Goal: Task Accomplishment & Management: Manage account settings

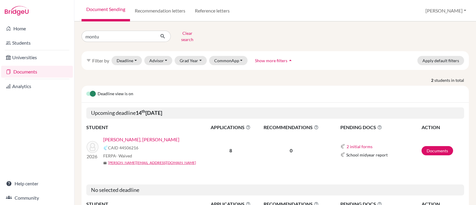
type input "montufar"
click at [164, 33] on icon "submit" at bounding box center [163, 36] width 6 height 6
click at [142, 136] on link "Montufar Mancino, Josefina" at bounding box center [140, 139] width 75 height 7
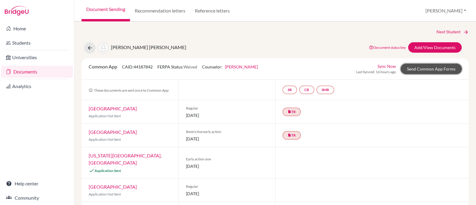
click at [418, 69] on link "Send Common App Forms" at bounding box center [431, 69] width 61 height 10
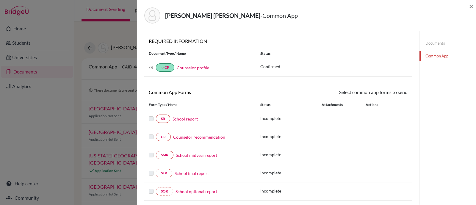
click at [429, 43] on link "Documents" at bounding box center [448, 43] width 56 height 10
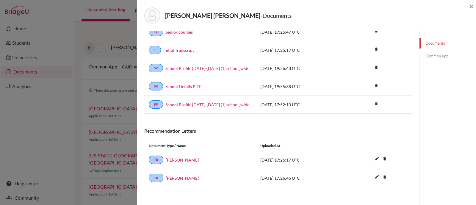
scroll to position [39, 0]
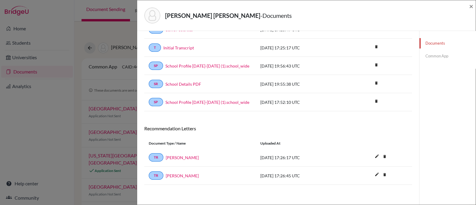
click at [430, 56] on link "Common App" at bounding box center [448, 56] width 56 height 10
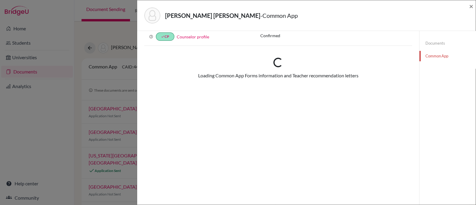
scroll to position [39, 0]
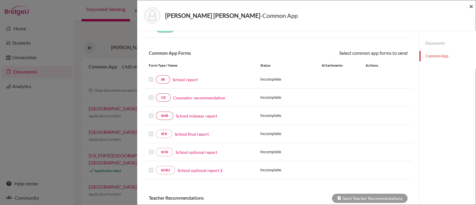
click at [472, 7] on span "×" at bounding box center [471, 6] width 4 height 9
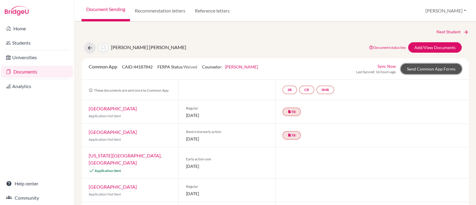
click at [420, 68] on link "Send Common App Forms" at bounding box center [431, 69] width 61 height 10
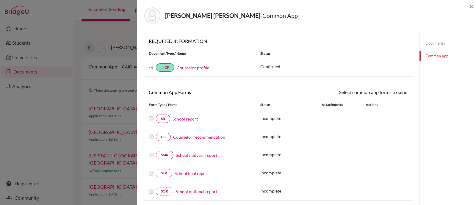
click at [436, 43] on link "Documents" at bounding box center [448, 43] width 56 height 10
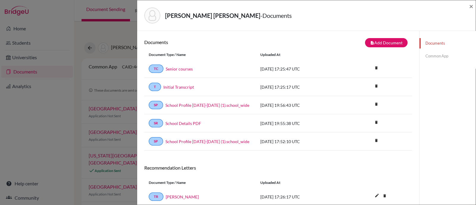
click at [438, 57] on link "Common App" at bounding box center [448, 56] width 56 height 10
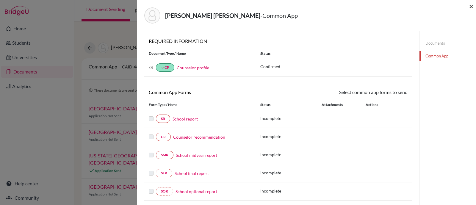
click at [472, 7] on span "×" at bounding box center [471, 6] width 4 height 9
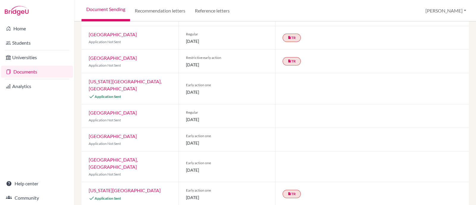
scroll to position [37, 0]
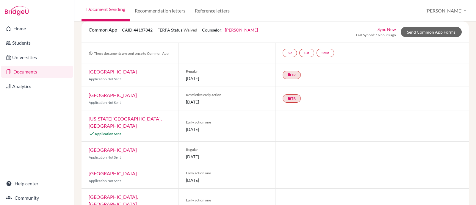
click at [107, 118] on link "[US_STATE][GEOGRAPHIC_DATA], [GEOGRAPHIC_DATA]" at bounding box center [125, 122] width 73 height 13
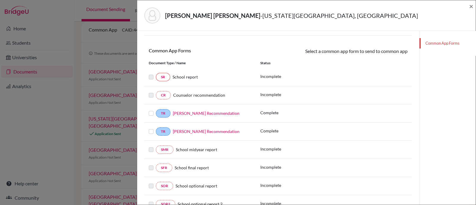
scroll to position [102, 0]
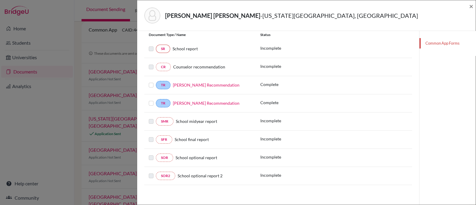
click at [109, 110] on div "Montufar Mancino, Josefina - Pennsylvania State University, University Park × T…" at bounding box center [238, 102] width 476 height 205
click at [471, 5] on span "×" at bounding box center [471, 6] width 4 height 9
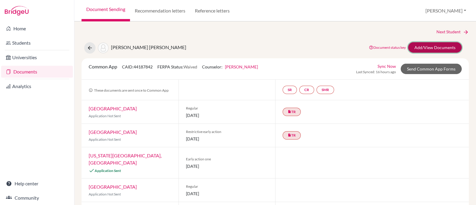
click at [431, 45] on link "Add/View Documents" at bounding box center [435, 47] width 54 height 10
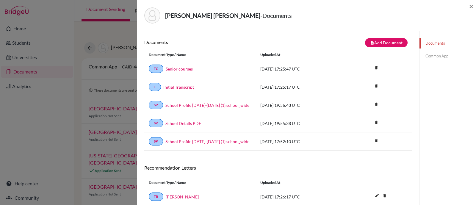
scroll to position [39, 0]
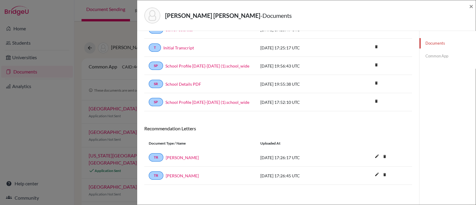
click at [435, 57] on link "Common App" at bounding box center [448, 56] width 56 height 10
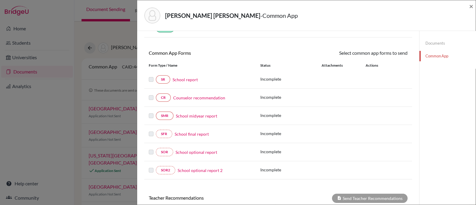
scroll to position [114, 0]
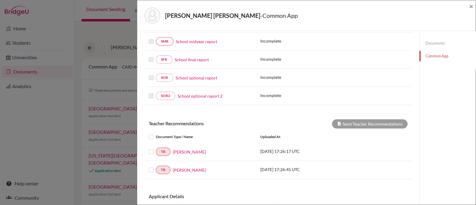
click at [156, 133] on label at bounding box center [156, 133] width 0 height 0
click at [0, 0] on input "checkbox" at bounding box center [0, 0] width 0 height 0
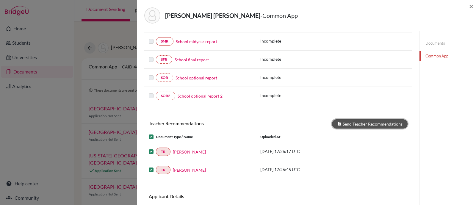
click at [358, 120] on button "Send Teacher Recommendations" at bounding box center [370, 123] width 76 height 9
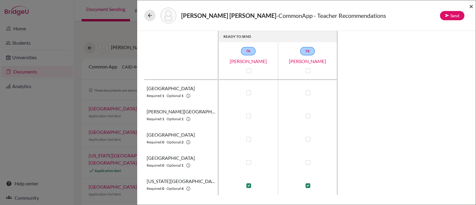
click at [470, 6] on span "×" at bounding box center [471, 6] width 4 height 9
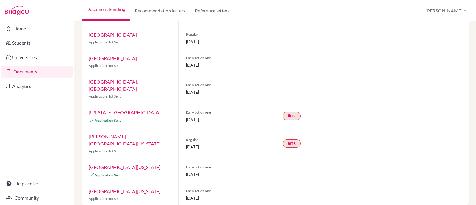
scroll to position [3, 0]
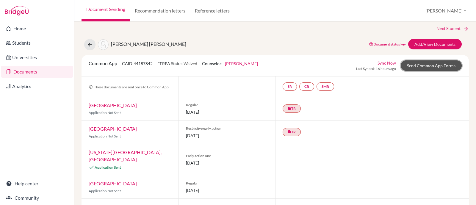
click at [422, 65] on link "Send Common App Forms" at bounding box center [431, 65] width 61 height 10
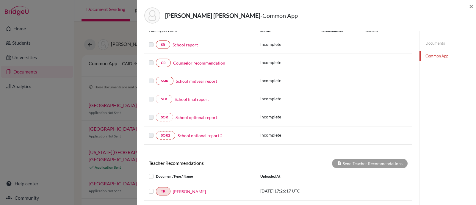
scroll to position [112, 0]
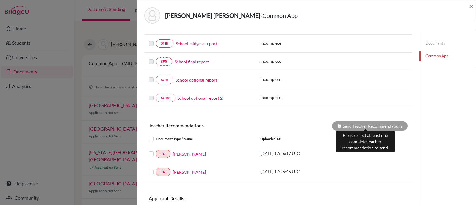
click at [385, 121] on div "Send Teacher Recommendations" at bounding box center [370, 125] width 76 height 9
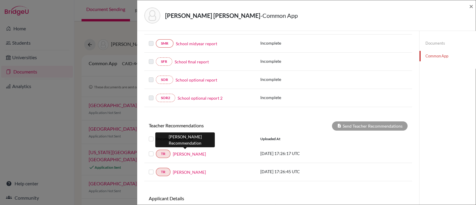
click at [182, 151] on link "[PERSON_NAME]" at bounding box center [189, 154] width 33 height 6
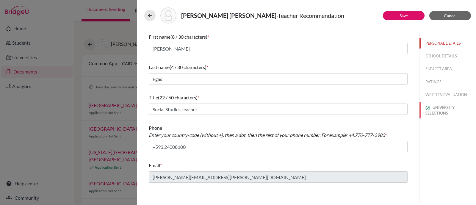
click at [441, 111] on button "UNIVERSITY SELECTIONS" at bounding box center [448, 110] width 56 height 16
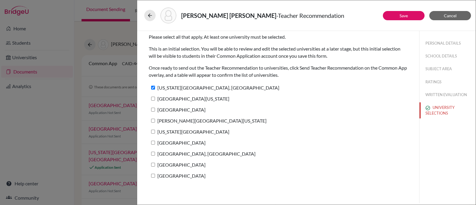
click at [152, 87] on input "[US_STATE][GEOGRAPHIC_DATA], [GEOGRAPHIC_DATA]" at bounding box center [153, 88] width 4 height 4
checkbox input "true"
click at [445, 11] on button "Cancel" at bounding box center [451, 15] width 42 height 9
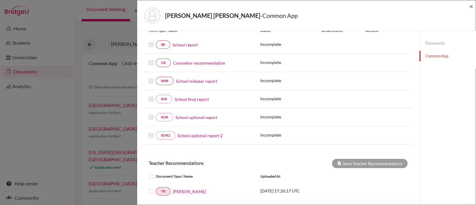
scroll to position [150, 0]
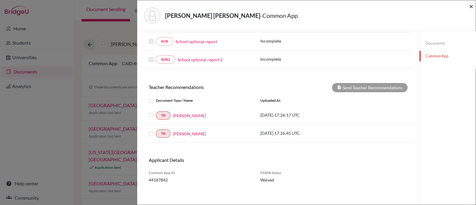
click at [472, 6] on span "×" at bounding box center [471, 6] width 4 height 9
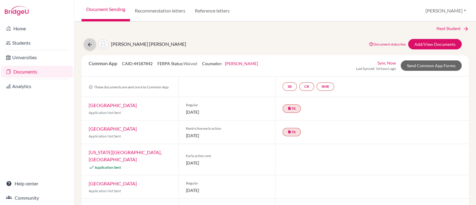
click at [89, 42] on icon at bounding box center [90, 45] width 6 height 6
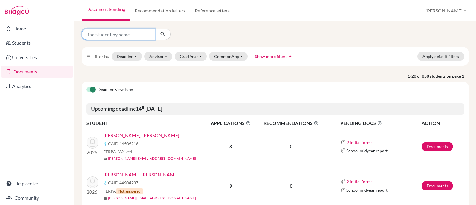
click at [111, 36] on input "Find student by name..." at bounding box center [119, 34] width 74 height 11
type input "meriza"
click button "submit" at bounding box center [163, 34] width 16 height 11
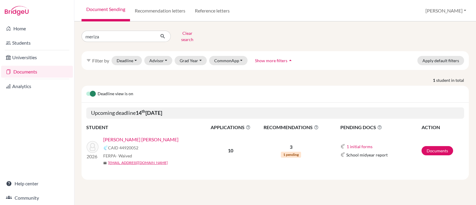
click at [115, 136] on link "[PERSON_NAME] [PERSON_NAME]" at bounding box center [140, 139] width 75 height 7
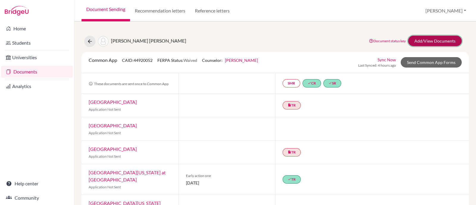
click at [421, 40] on link "Add/View Documents" at bounding box center [435, 41] width 54 height 10
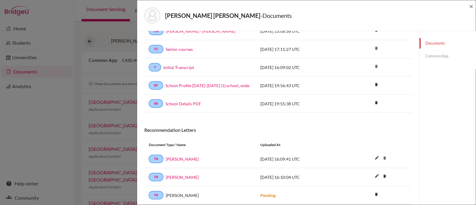
scroll to position [93, 0]
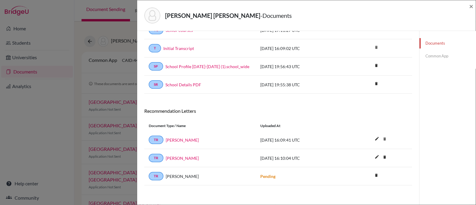
click at [426, 53] on link "Common App" at bounding box center [448, 56] width 56 height 10
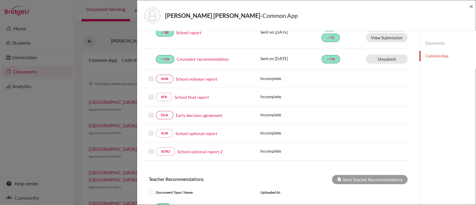
scroll to position [203, 0]
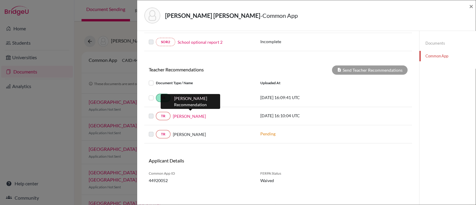
click at [185, 115] on link "[PERSON_NAME]" at bounding box center [189, 116] width 33 height 6
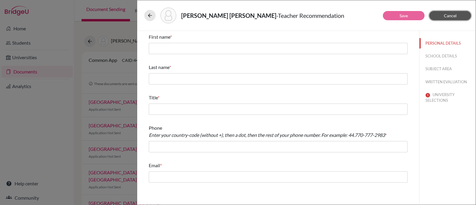
click at [441, 17] on button "Cancel" at bounding box center [451, 15] width 42 height 9
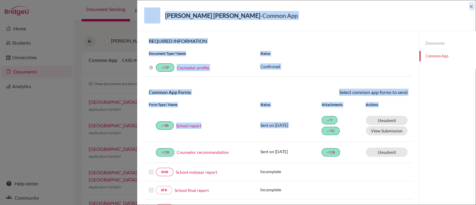
click at [136, 150] on div "[PERSON_NAME] [PERSON_NAME] - Common App × × REQUIRED INFORMATION Document Type…" at bounding box center [238, 102] width 476 height 205
